Goal: Task Accomplishment & Management: Use online tool/utility

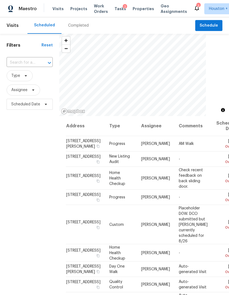
click at [75, 9] on span "Projects" at bounding box center [78, 8] width 17 height 5
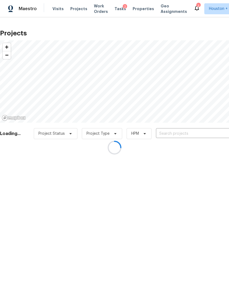
click at [75, 9] on div at bounding box center [114, 147] width 229 height 295
click at [210, 129] on div at bounding box center [114, 147] width 229 height 295
click at [211, 131] on div at bounding box center [114, 147] width 229 height 295
click at [215, 132] on div at bounding box center [114, 147] width 229 height 295
click at [216, 132] on div at bounding box center [114, 147] width 229 height 295
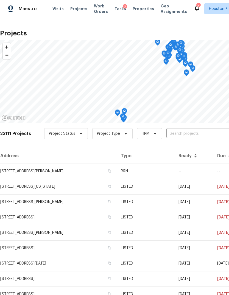
click at [216, 133] on input "text" at bounding box center [197, 133] width 63 height 8
type input "4802 [PERSON_NAME]"
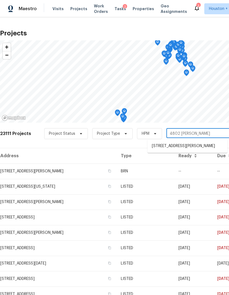
click at [215, 146] on li "[STREET_ADDRESS][PERSON_NAME]" at bounding box center [187, 145] width 80 height 9
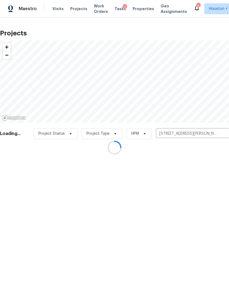
click at [18, 164] on div at bounding box center [114, 147] width 229 height 295
click at [25, 171] on div at bounding box center [114, 147] width 229 height 295
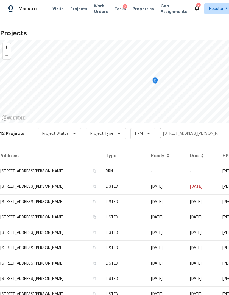
click at [27, 175] on td "[STREET_ADDRESS][PERSON_NAME]" at bounding box center [50, 170] width 101 height 15
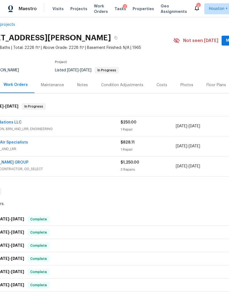
scroll to position [9, 2]
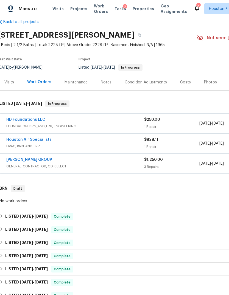
click at [16, 119] on link "HD Foundations LLC" at bounding box center [25, 120] width 39 height 4
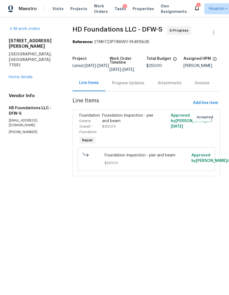
click at [126, 86] on div "Progress Updates" at bounding box center [128, 82] width 32 height 5
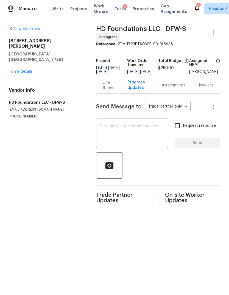
click at [110, 82] on div "Line Items" at bounding box center [108, 85] width 24 height 16
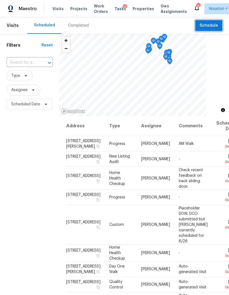
click at [218, 24] on button "Schedule" at bounding box center [208, 25] width 27 height 11
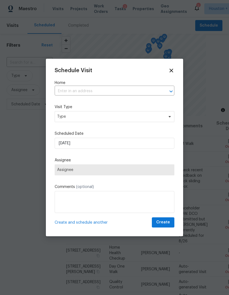
click at [142, 94] on input "text" at bounding box center [107, 91] width 104 height 8
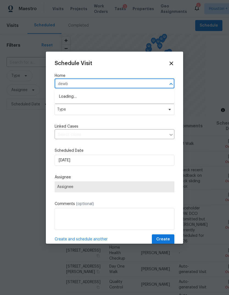
type input "dewbe"
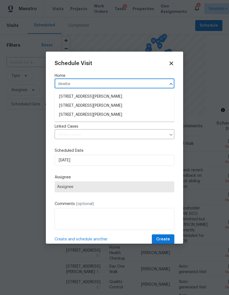
click at [123, 118] on li "2112 Dewberry Ln, Pasadena, TX 77502" at bounding box center [114, 114] width 119 height 9
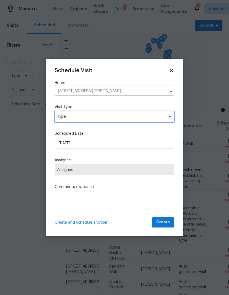
click at [145, 114] on span "Type" at bounding box center [110, 116] width 107 height 5
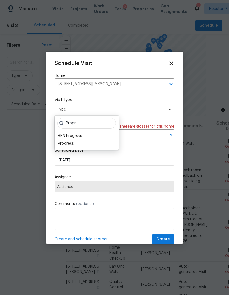
type input "Progr"
click at [70, 142] on div "Progress" at bounding box center [66, 143] width 16 height 5
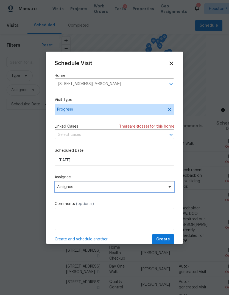
click at [115, 185] on span "Assignee" at bounding box center [114, 186] width 119 height 11
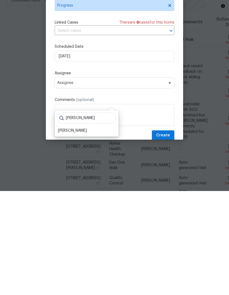
type input "Steve"
click at [70, 232] on div "[PERSON_NAME]" at bounding box center [72, 234] width 29 height 5
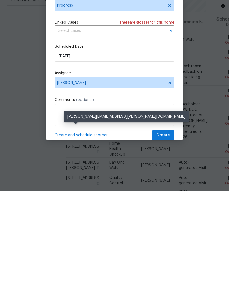
scroll to position [21, 0]
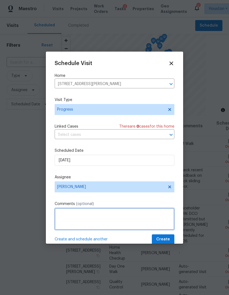
click at [164, 230] on textarea at bounding box center [114, 219] width 119 height 22
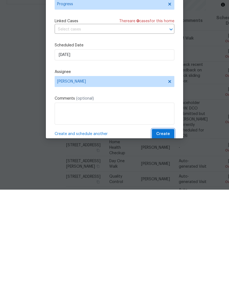
click at [170, 234] on button "Create" at bounding box center [163, 239] width 22 height 10
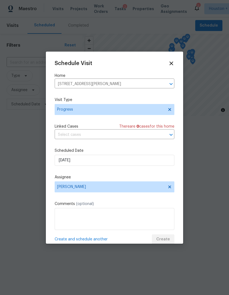
scroll to position [0, 0]
